Goal: Task Accomplishment & Management: Use online tool/utility

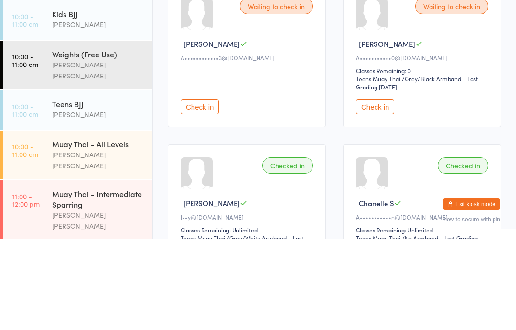
scroll to position [146, 0]
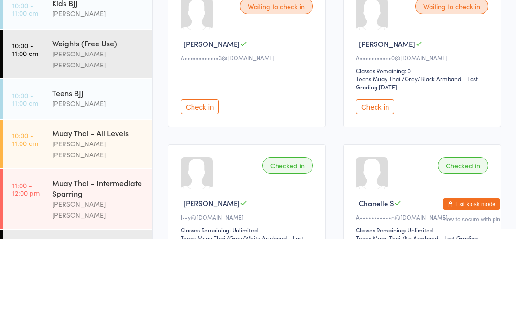
click at [110, 179] on div "Teens BJJ" at bounding box center [98, 184] width 92 height 11
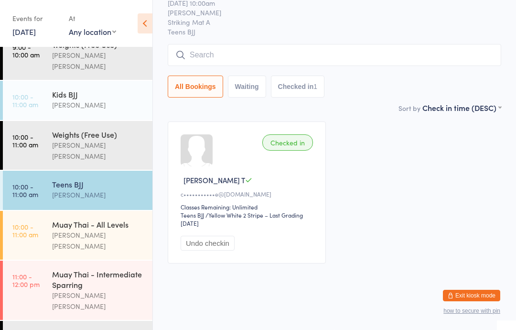
click at [397, 66] on input "search" at bounding box center [334, 55] width 333 height 22
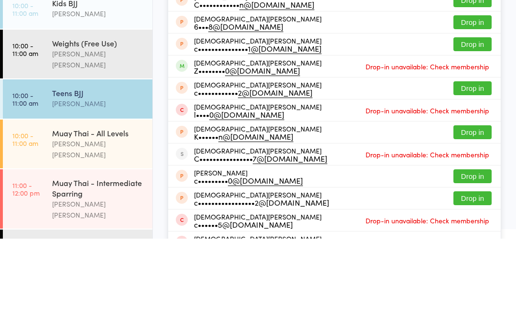
type input "[DEMOGRAPHIC_DATA][PERSON_NAME]"
click at [472, 26] on button "Drop in" at bounding box center [472, 26] width 38 height 14
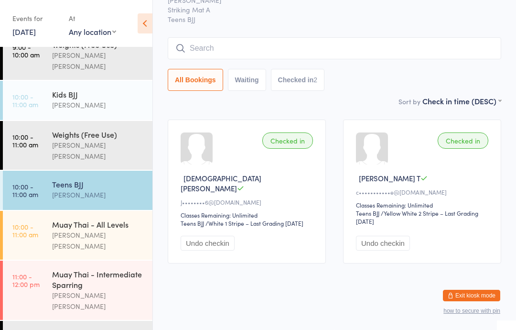
click at [349, 37] on input "search" at bounding box center [334, 48] width 333 height 22
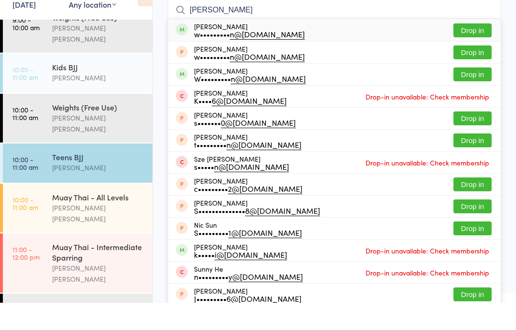
type input "[PERSON_NAME]"
click at [483, 51] on button "Drop in" at bounding box center [472, 58] width 38 height 14
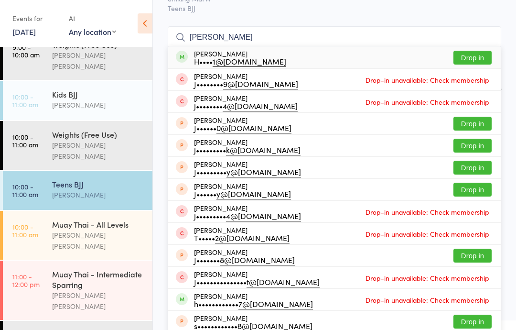
type input "[PERSON_NAME]"
click at [481, 51] on button "Drop in" at bounding box center [472, 58] width 38 height 14
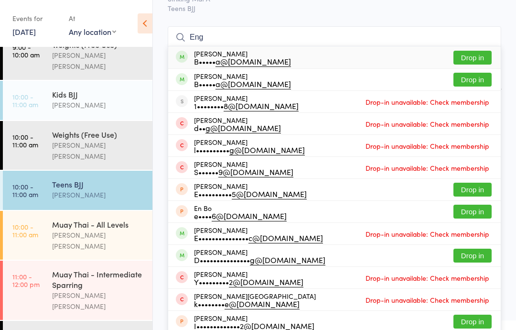
type input "Eng"
click at [473, 60] on button "Drop in" at bounding box center [472, 58] width 38 height 14
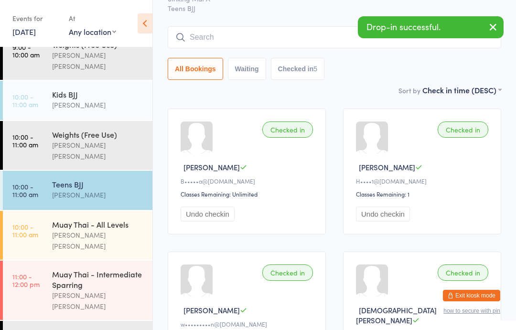
click at [259, 40] on input "search" at bounding box center [334, 37] width 333 height 22
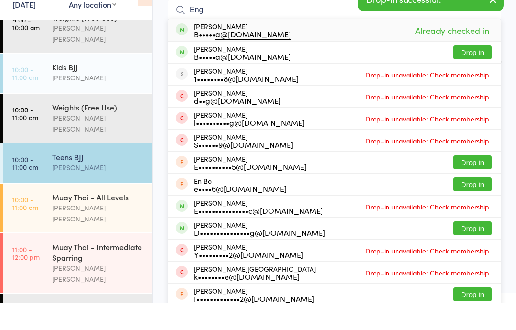
type input "Eng"
click at [474, 73] on button "Drop in" at bounding box center [472, 80] width 38 height 14
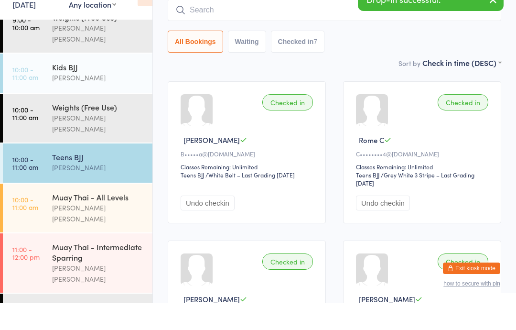
click at [489, 58] on div "All Bookings Waiting Checked in 7" at bounding box center [334, 69] width 333 height 22
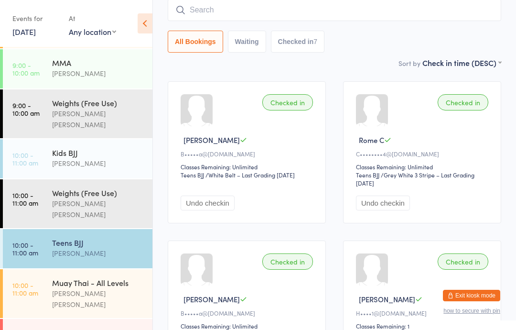
scroll to position [86, 0]
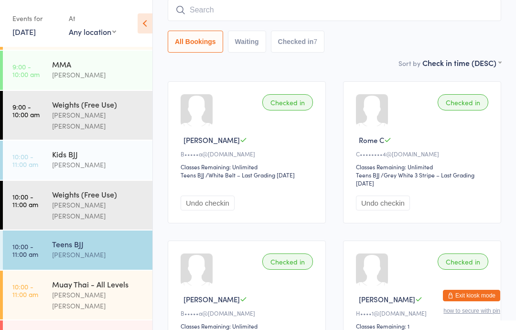
click at [90, 159] on div "[PERSON_NAME]" at bounding box center [98, 164] width 92 height 11
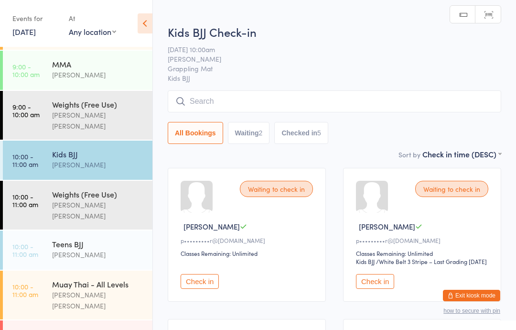
click at [261, 107] on input "search" at bounding box center [334, 101] width 333 height 22
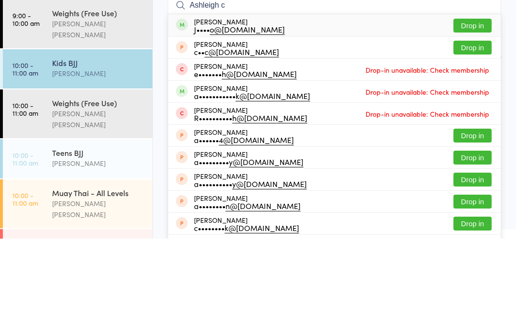
type input "Ashleigh c"
click at [473, 132] on button "Drop in" at bounding box center [472, 139] width 38 height 14
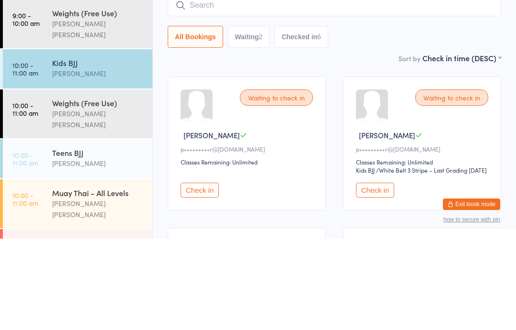
click at [351, 144] on div "Sort by Check in time (DESC) First name (ASC) First name (DESC) Last name (ASC)…" at bounding box center [334, 149] width 333 height 11
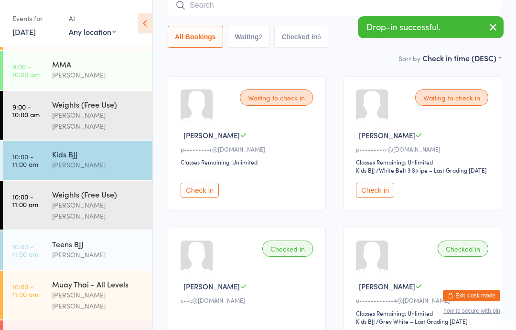
click at [244, 6] on input "search" at bounding box center [334, 5] width 333 height 22
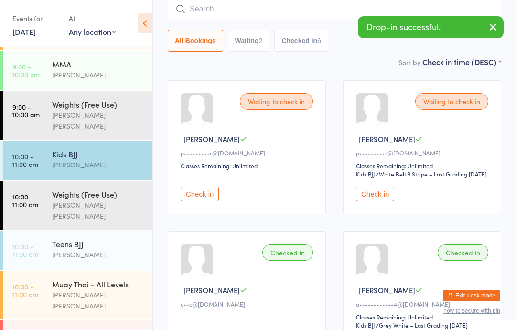
scroll to position [86, 0]
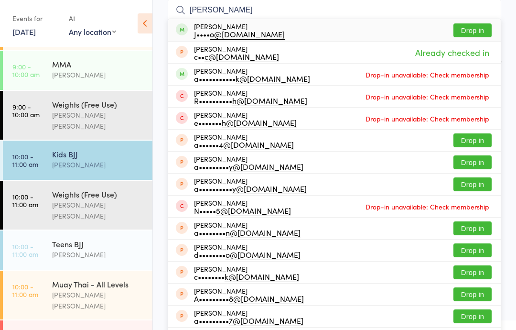
type input "[PERSON_NAME]"
click at [480, 31] on button "Drop in" at bounding box center [472, 30] width 38 height 14
